Goal: Information Seeking & Learning: Learn about a topic

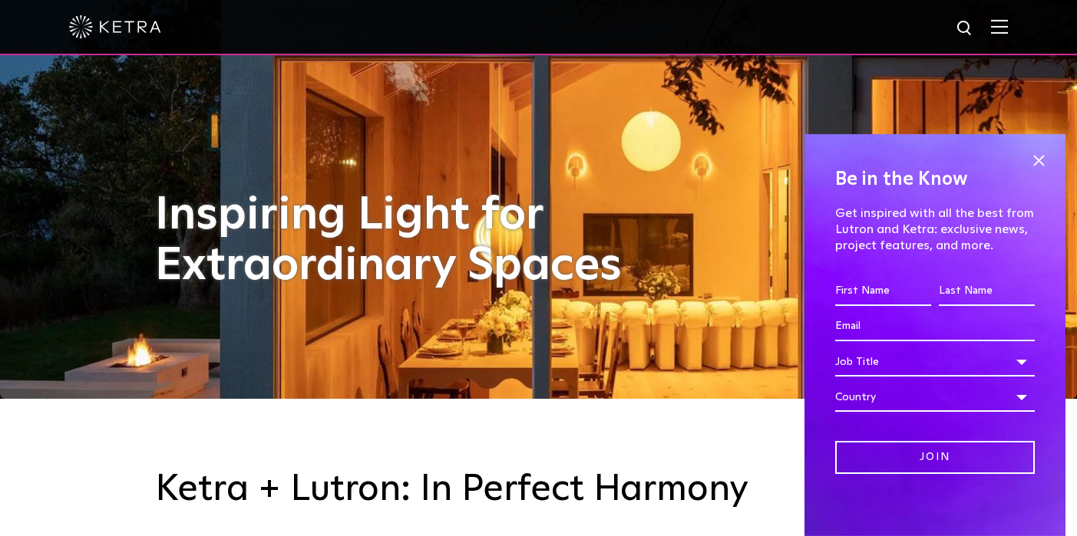
scroll to position [138, 0]
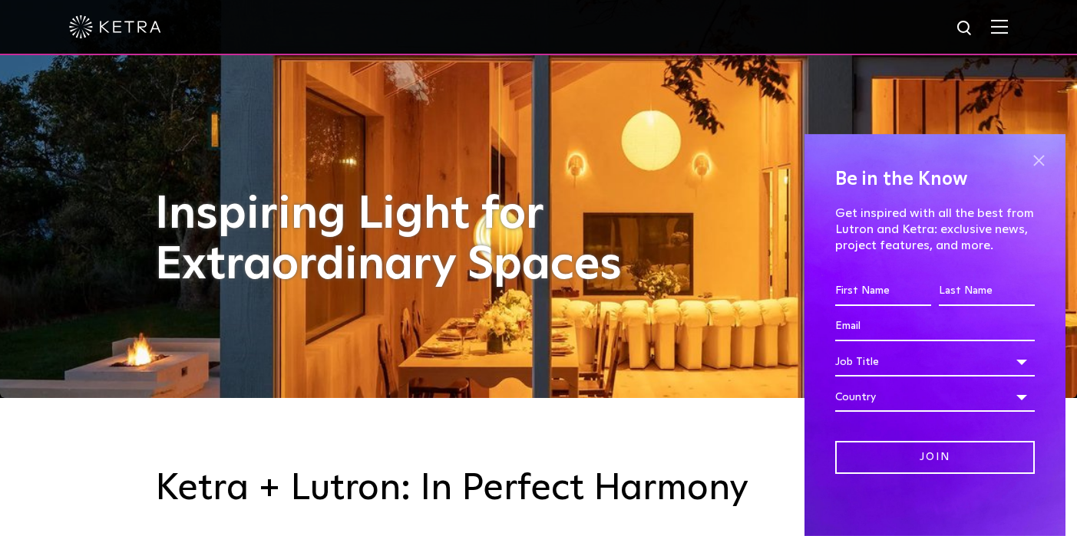
click at [1031, 158] on span at bounding box center [1038, 161] width 23 height 23
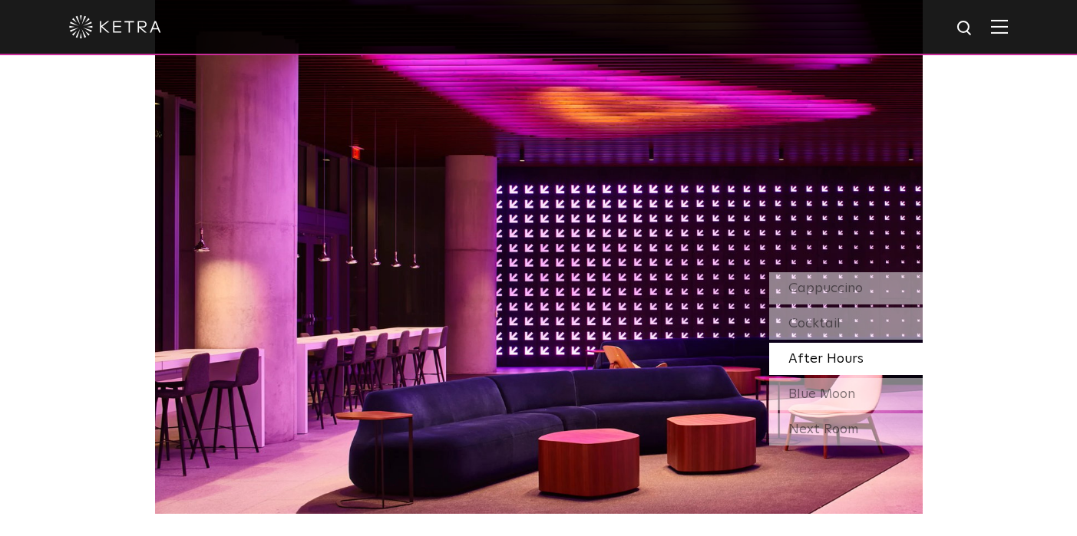
scroll to position [1341, 0]
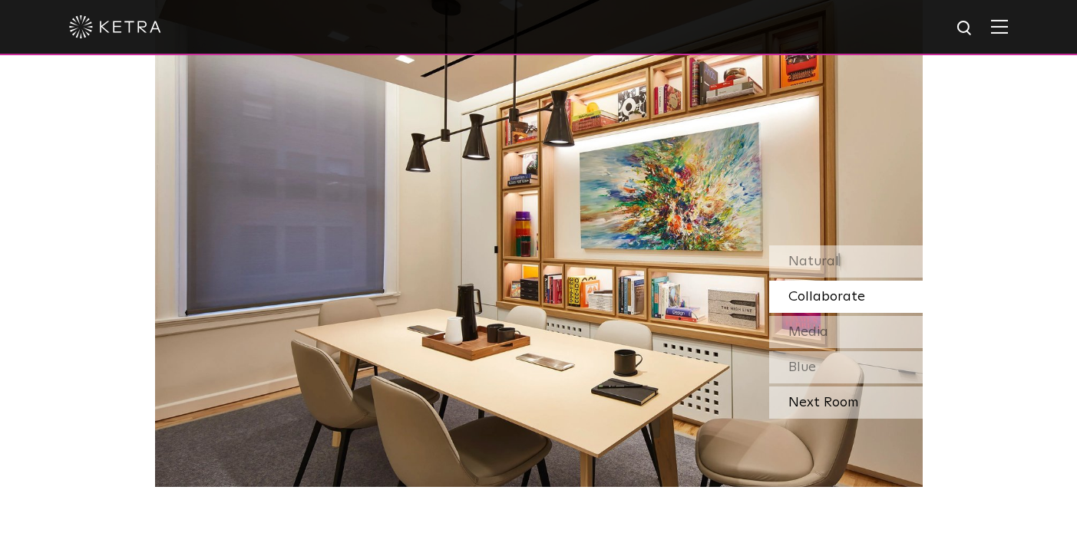
click at [833, 406] on div "Next Room" at bounding box center [845, 403] width 153 height 32
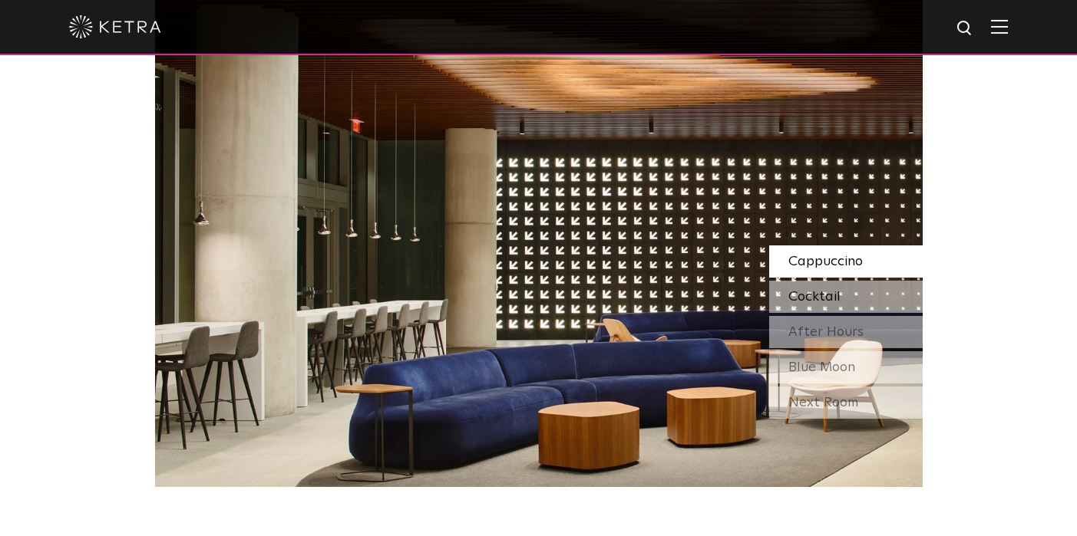
click at [812, 291] on span "Cocktail" at bounding box center [814, 297] width 52 height 14
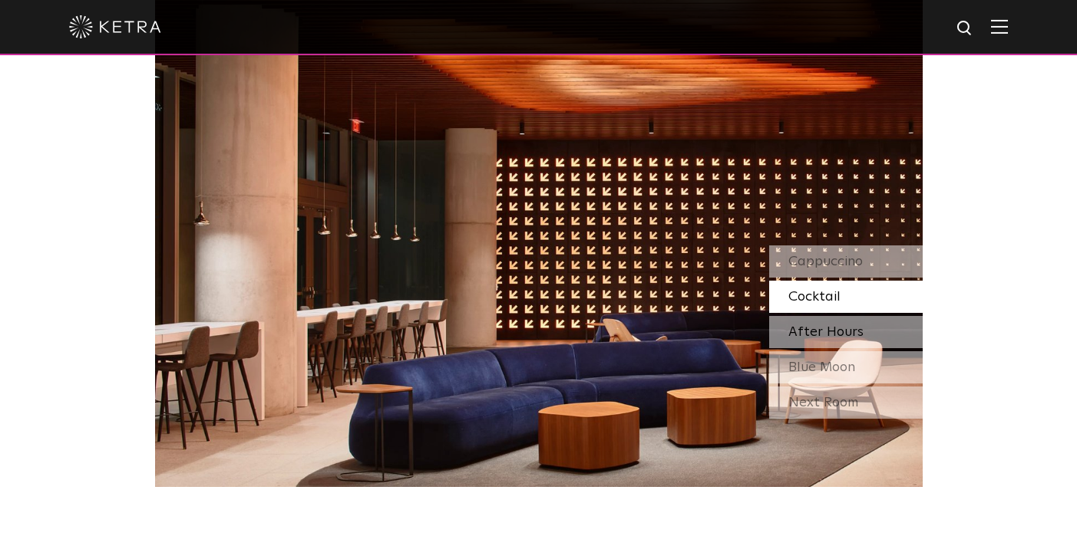
click at [807, 331] on span "After Hours" at bounding box center [825, 332] width 75 height 14
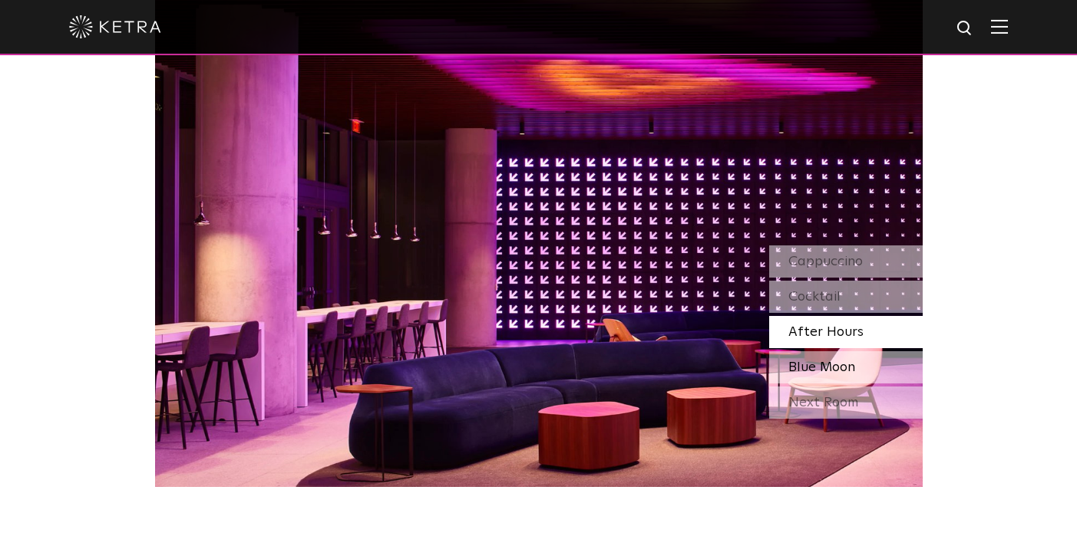
click at [805, 364] on span "Blue Moon" at bounding box center [821, 368] width 67 height 14
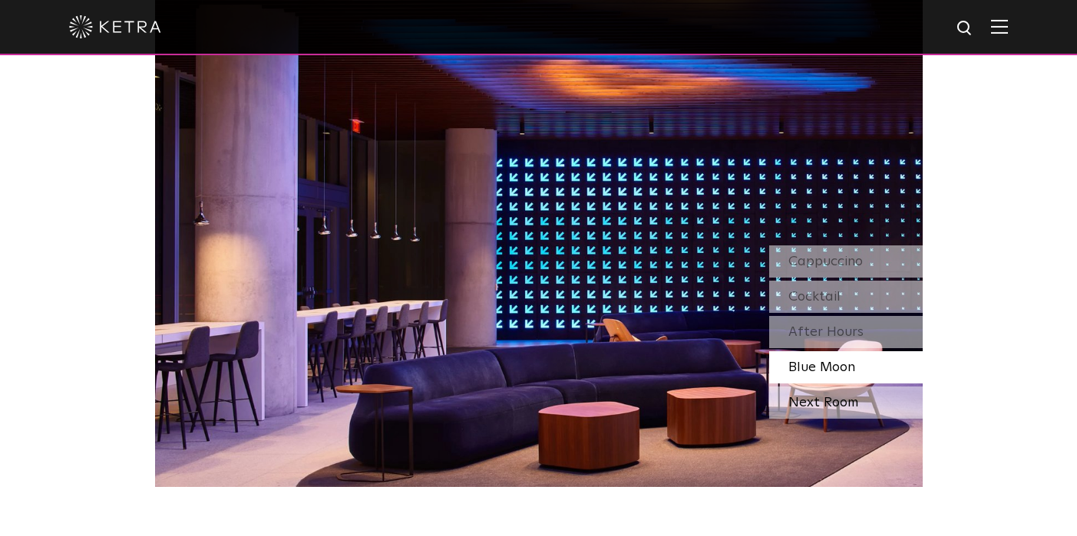
click at [806, 398] on div "Next Room" at bounding box center [845, 403] width 153 height 32
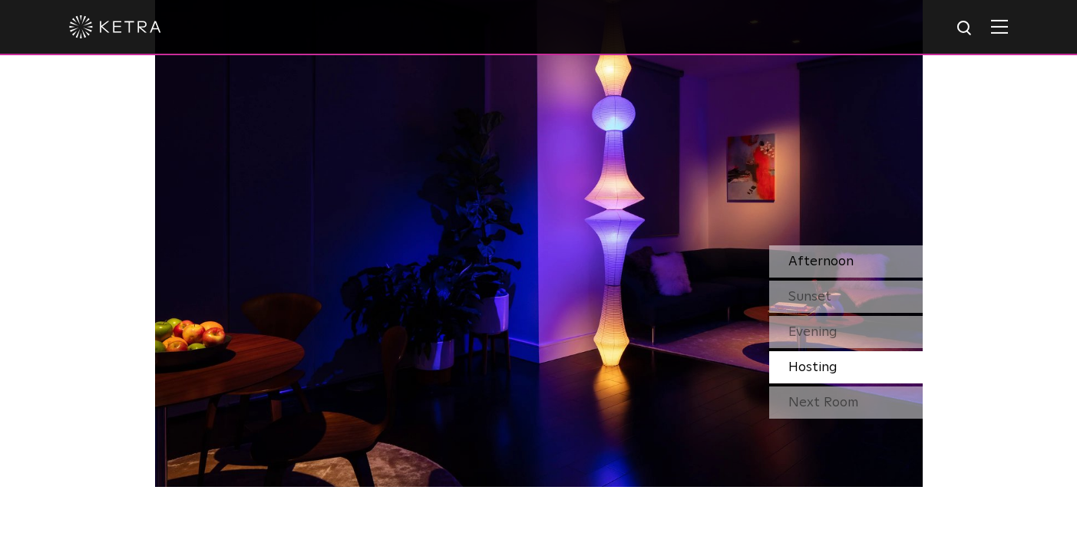
click at [817, 255] on span "Afternoon" at bounding box center [820, 262] width 65 height 14
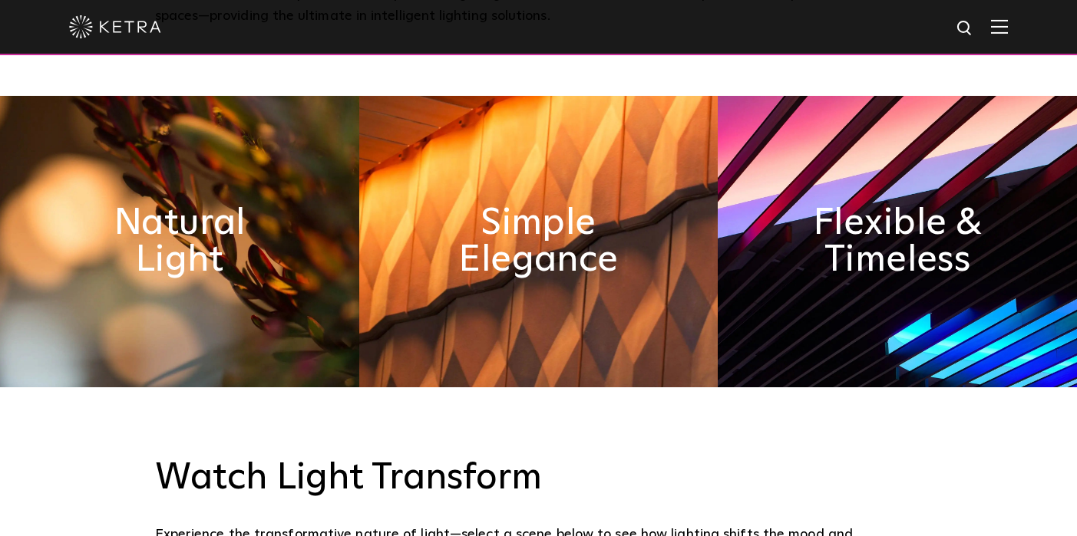
scroll to position [698, 0]
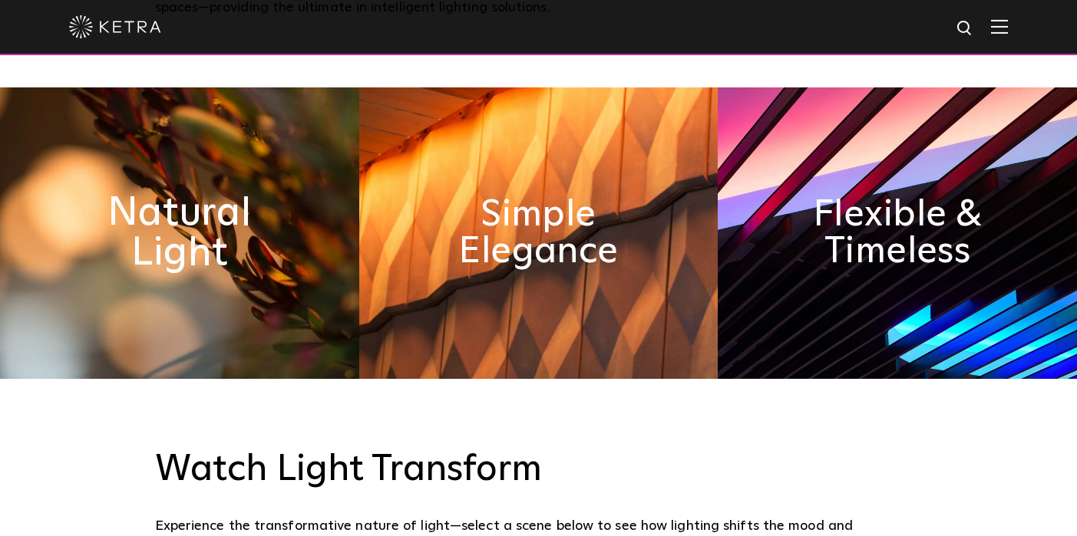
click at [187, 233] on h2 "Natural Light" at bounding box center [179, 233] width 196 height 81
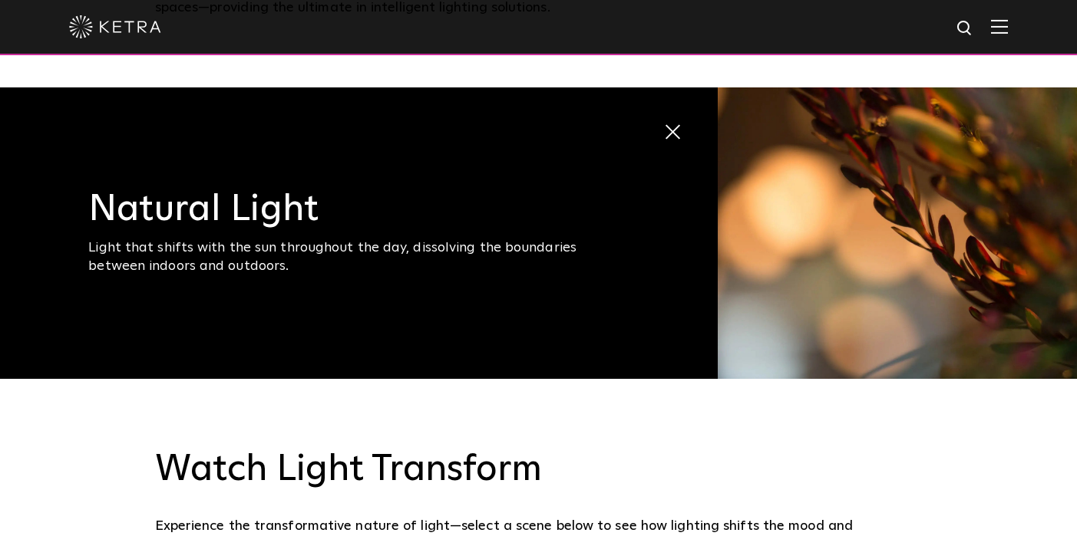
click at [615, 158] on span "Natural Light Light that shifts with the sun throughout the day, dissolving the…" at bounding box center [359, 233] width 718 height 292
click at [837, 196] on img at bounding box center [897, 233] width 359 height 292
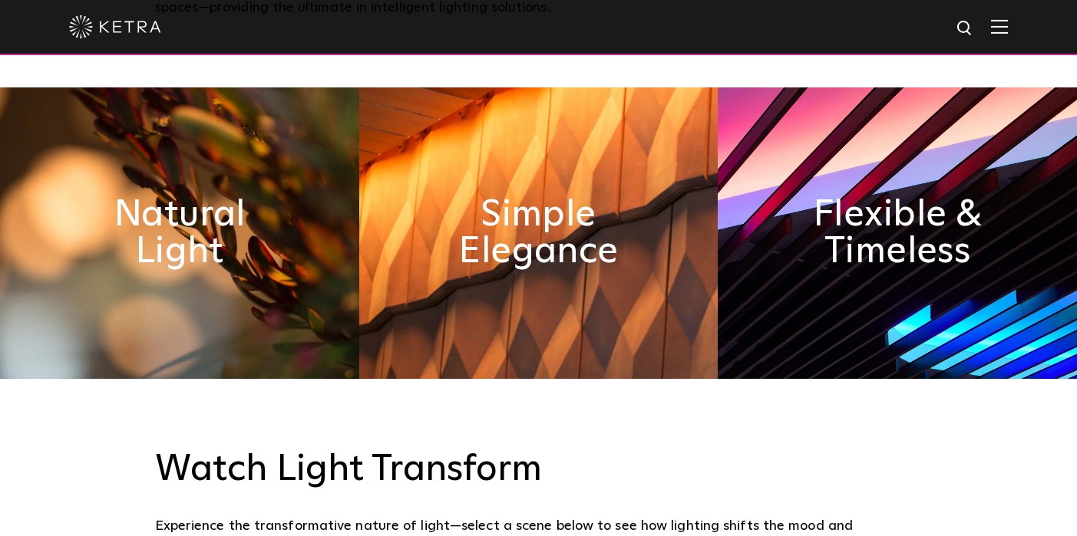
click at [837, 196] on h2 "Flexible & Timeless" at bounding box center [897, 233] width 180 height 74
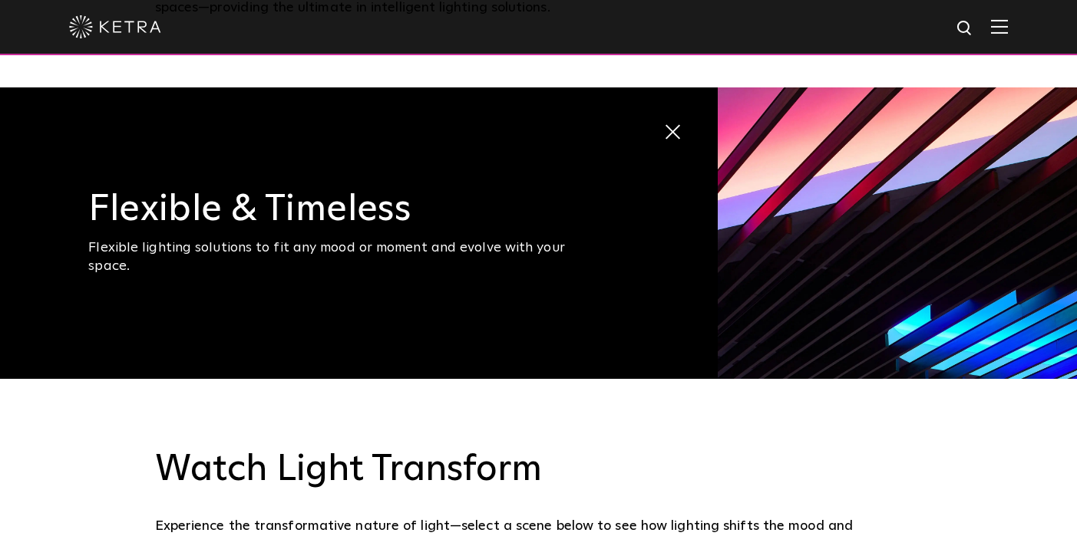
click at [837, 196] on img at bounding box center [897, 233] width 359 height 292
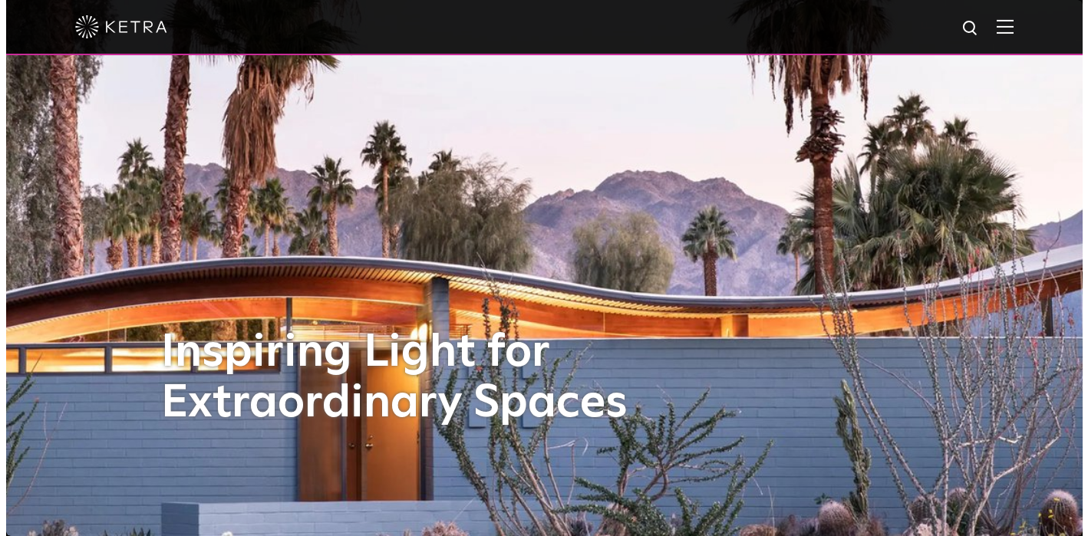
scroll to position [0, 0]
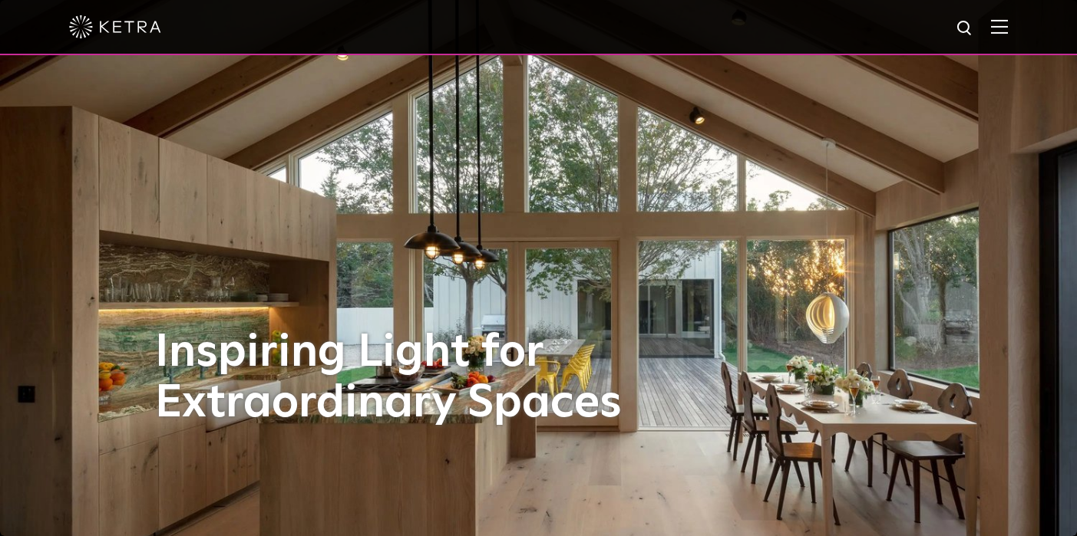
click at [1008, 29] on img at bounding box center [999, 26] width 17 height 15
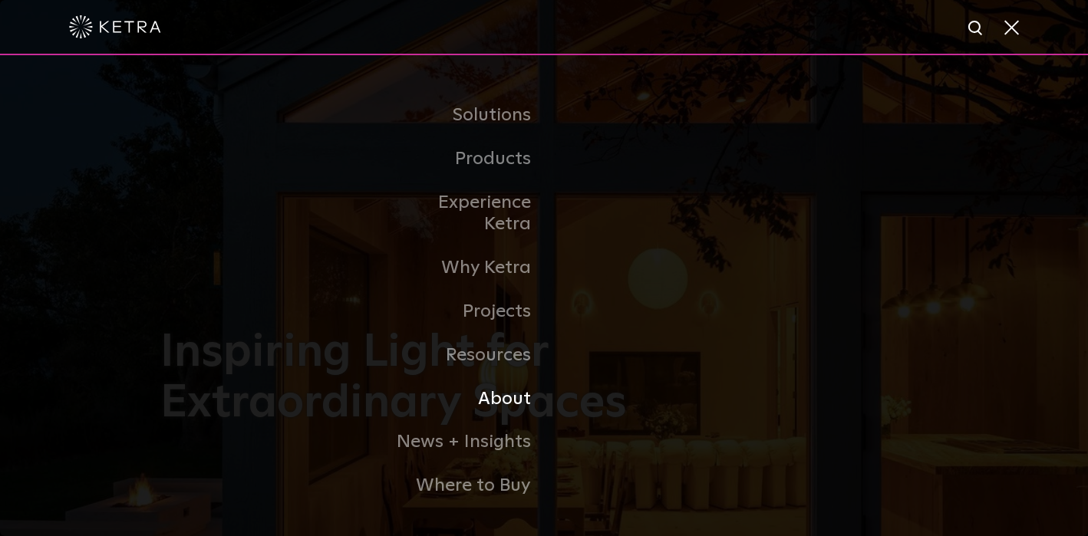
click at [504, 378] on link "About" at bounding box center [465, 400] width 157 height 44
